Goal: Check status: Check status

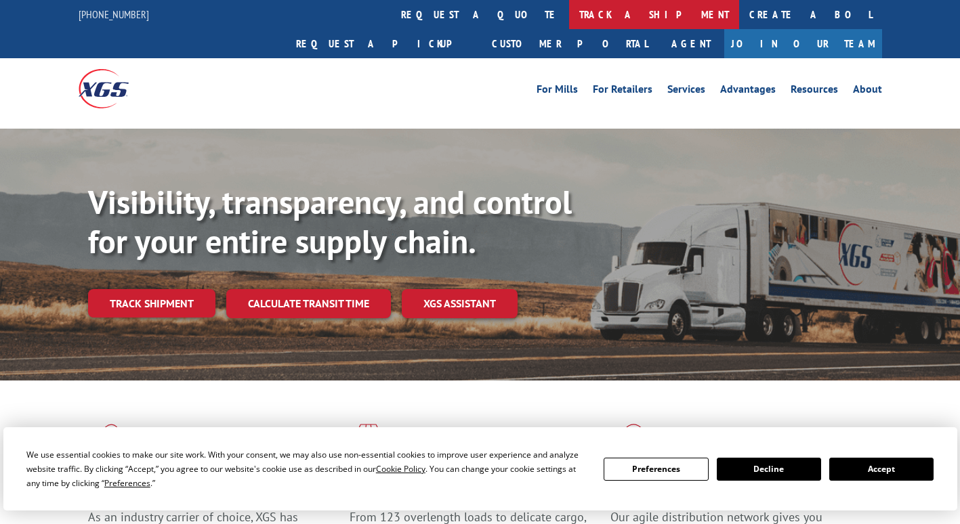
click at [569, 16] on link "track a shipment" at bounding box center [654, 14] width 170 height 29
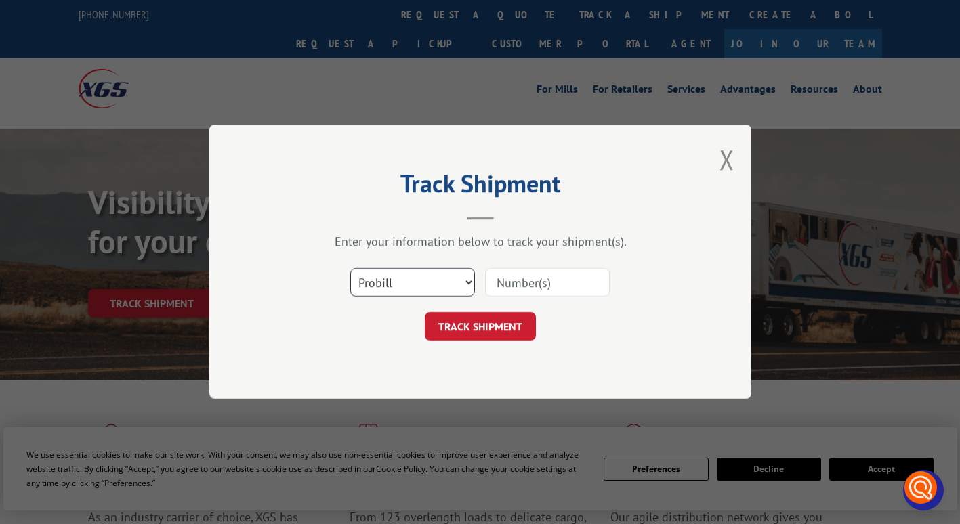
click at [411, 274] on select "Select category... Probill BOL PO" at bounding box center [412, 283] width 125 height 28
select select "bol"
click at [350, 269] on select "Select category... Probill BOL PO" at bounding box center [412, 283] width 125 height 28
click at [527, 283] on input at bounding box center [547, 283] width 125 height 28
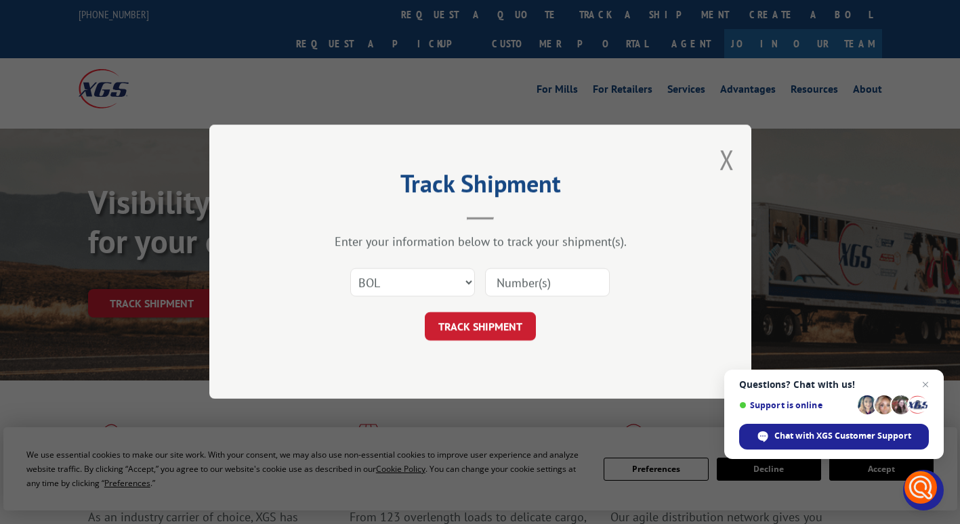
paste input "6025174"
type input "6025174"
click at [496, 329] on button "TRACK SHIPMENT" at bounding box center [480, 327] width 111 height 28
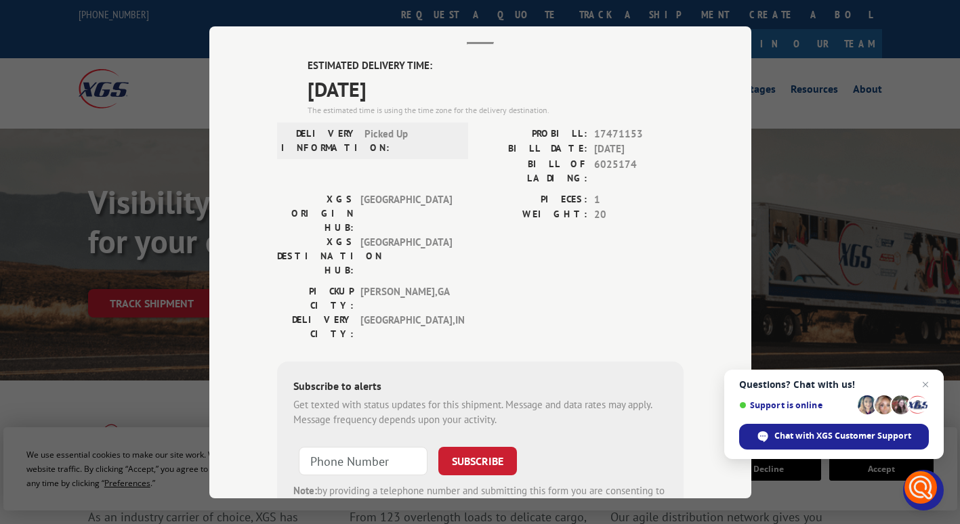
scroll to position [81, 0]
